Goal: Task Accomplishment & Management: Use online tool/utility

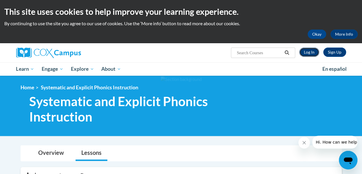
click at [316, 54] on link "Log In" at bounding box center [309, 51] width 20 height 9
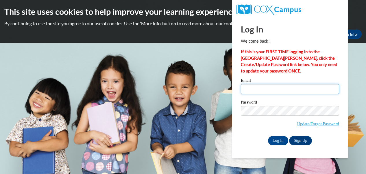
click at [280, 90] on input "Email" at bounding box center [290, 89] width 98 height 10
type input "[PERSON_NAME][EMAIL_ADDRESS][PERSON_NAME][DOMAIN_NAME]"
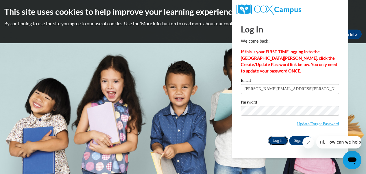
click at [274, 140] on input "Log In" at bounding box center [278, 140] width 20 height 9
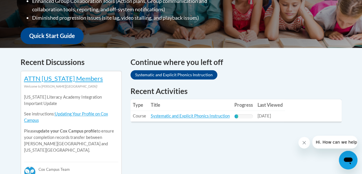
scroll to position [200, 0]
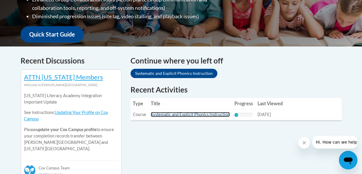
click at [212, 115] on link "Systematic and Explicit Phonics Instruction" at bounding box center [190, 114] width 79 height 5
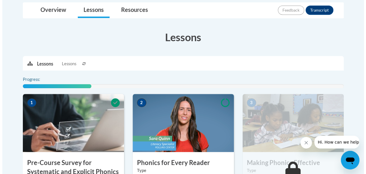
scroll to position [196, 0]
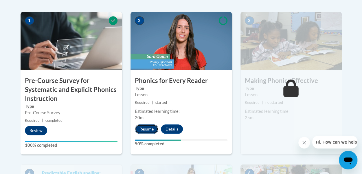
click at [145, 129] on button "Resume" at bounding box center [146, 128] width 23 height 9
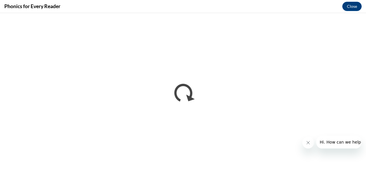
scroll to position [0, 0]
